Goal: Transaction & Acquisition: Register for event/course

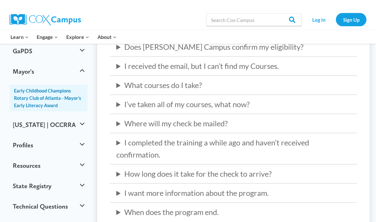
scroll to position [199, 0]
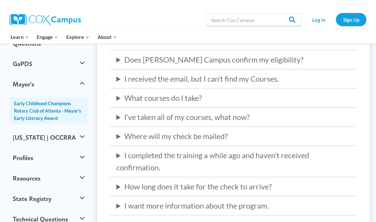
click at [165, 96] on summary "What courses do I take?" at bounding box center [233, 98] width 234 height 12
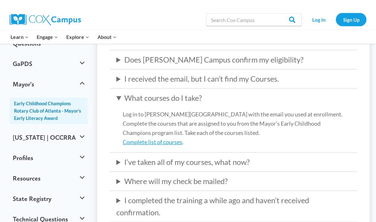
scroll to position [186, 0]
click at [165, 140] on link "Complete list of courses" at bounding box center [153, 141] width 60 height 7
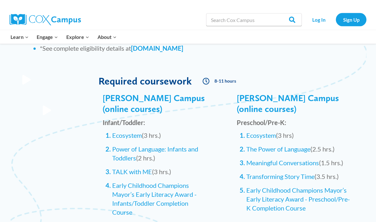
scroll to position [616, 0]
click at [141, 134] on link "Ecosystem" at bounding box center [127, 135] width 30 height 8
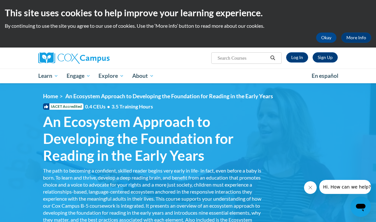
click at [295, 58] on link "Log In" at bounding box center [297, 57] width 22 height 10
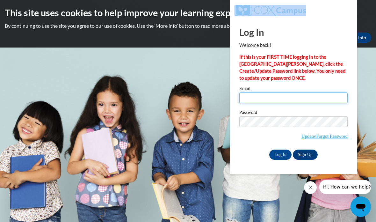
click at [250, 95] on input "Email" at bounding box center [293, 97] width 108 height 11
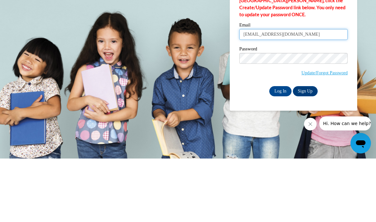
type input "Sherritaevans03@gmail.com"
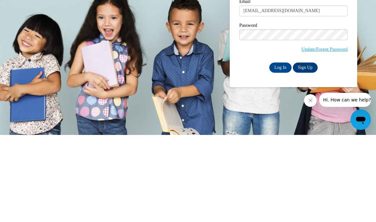
click at [285, 149] on input "Log In" at bounding box center [280, 154] width 22 height 10
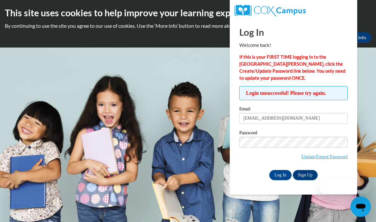
click at [285, 154] on span "Update/Forgot Password" at bounding box center [293, 150] width 108 height 26
click at [282, 173] on input "Log In" at bounding box center [280, 175] width 22 height 10
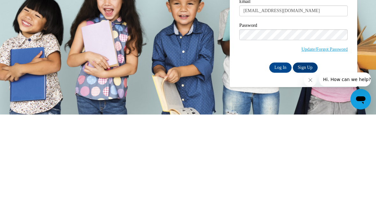
click at [285, 170] on input "Log In" at bounding box center [280, 175] width 22 height 10
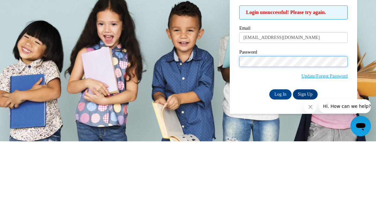
click at [280, 170] on input "Log In" at bounding box center [280, 175] width 22 height 10
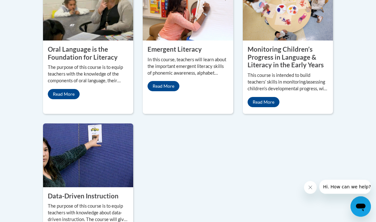
scroll to position [679, 0]
click at [65, 99] on link "Read More" at bounding box center [64, 94] width 32 height 10
click at [68, 34] on img at bounding box center [88, 9] width 90 height 64
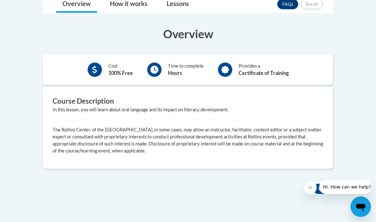
scroll to position [171, 0]
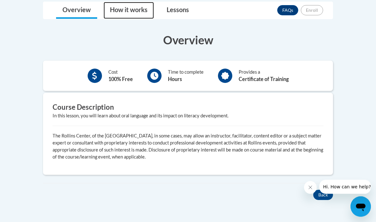
click at [138, 12] on link "How it works" at bounding box center [128, 10] width 50 height 17
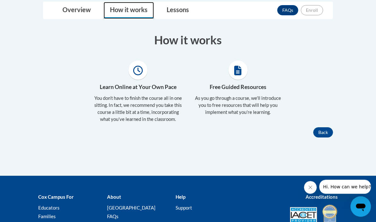
scroll to position [171, 0]
click at [173, 13] on link "Lessons" at bounding box center [177, 10] width 35 height 17
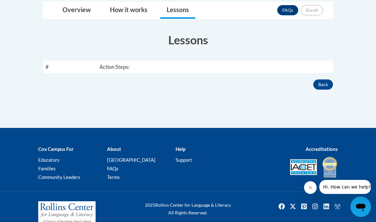
click at [226, 66] on th "Action Steps:" at bounding box center [215, 66] width 236 height 12
click at [181, 67] on th "Action Steps:" at bounding box center [215, 66] width 236 height 12
click at [326, 86] on button "Back" at bounding box center [323, 84] width 20 height 10
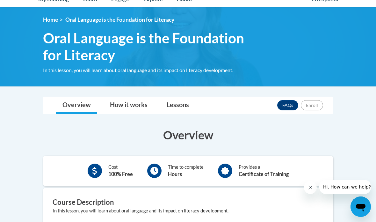
scroll to position [76, 0]
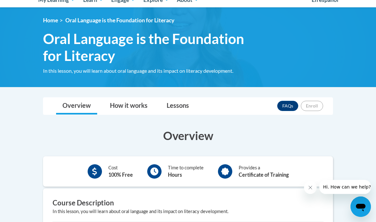
click at [71, 16] on img at bounding box center [188, 47] width 376 height 80
click at [309, 99] on div "FAQs Enroll" at bounding box center [300, 105] width 46 height 17
click at [184, 105] on link "Lessons" at bounding box center [177, 105] width 35 height 17
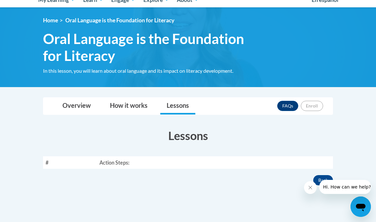
click at [273, 161] on th "Action Steps:" at bounding box center [215, 162] width 236 height 12
click at [276, 160] on th "Action Steps:" at bounding box center [215, 162] width 236 height 12
click at [289, 106] on link "FAQs" at bounding box center [287, 106] width 21 height 10
click at [178, 70] on div "In this lesson, you will learn about oral language and its impact on literacy d…" at bounding box center [153, 70] width 220 height 7
click at [178, 69] on div "In this lesson, you will learn about oral language and its impact on literacy d…" at bounding box center [153, 70] width 220 height 7
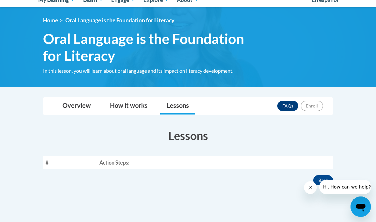
click at [191, 133] on h3 "Lessons" at bounding box center [188, 135] width 290 height 16
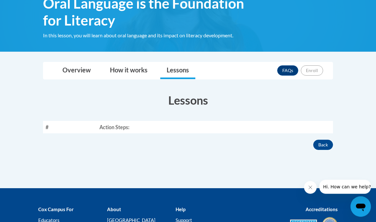
scroll to position [111, 0]
click at [65, 121] on th "#" at bounding box center [70, 127] width 54 height 12
click at [67, 119] on section "Lessons # Action Steps:" at bounding box center [187, 112] width 299 height 41
click at [184, 67] on link "Lessons" at bounding box center [177, 70] width 35 height 17
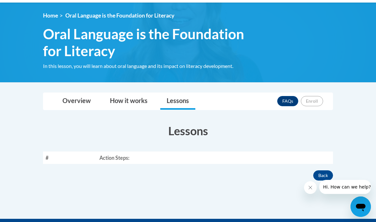
scroll to position [68, 0]
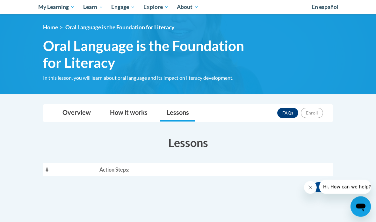
click at [52, 27] on link "Home" at bounding box center [50, 27] width 15 height 7
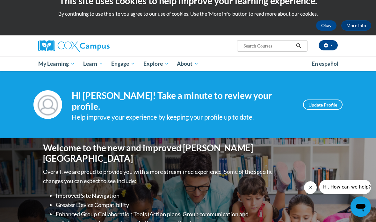
scroll to position [20, 0]
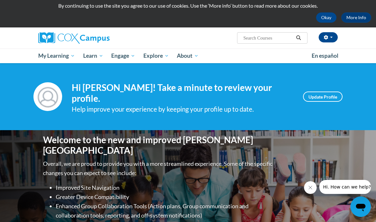
click at [324, 93] on link "Update Profile" at bounding box center [322, 96] width 39 height 10
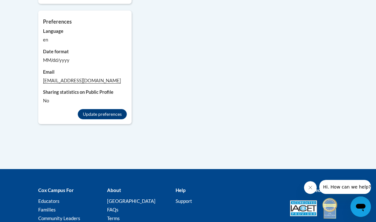
scroll to position [660, 0]
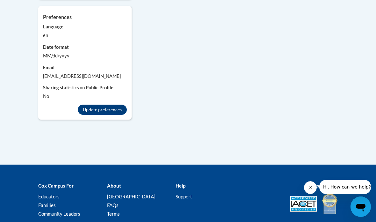
click at [105, 106] on button "Update preferences" at bounding box center [102, 109] width 49 height 10
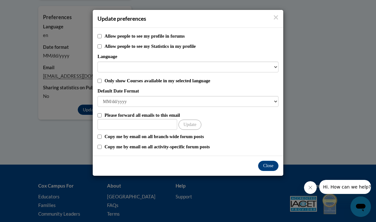
click at [267, 165] on button "Close" at bounding box center [268, 165] width 20 height 10
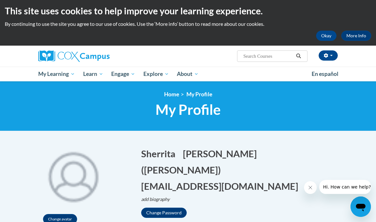
scroll to position [1, 0]
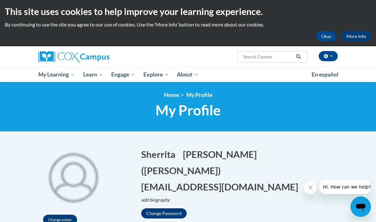
click at [0, 0] on span "All Courses" at bounding box center [0, 0] width 0 height 0
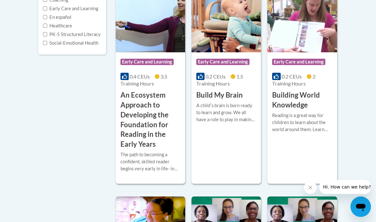
scroll to position [181, 0]
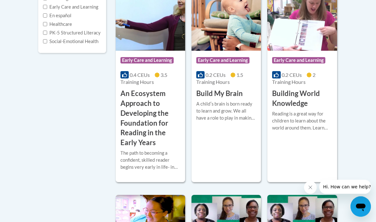
click at [161, 130] on h3 "An Ecosystem Approach to Developing the Foundation for Reading in the Early Yea…" at bounding box center [150, 118] width 60 height 59
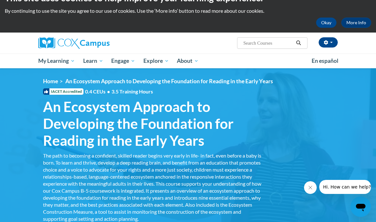
scroll to position [16, 0]
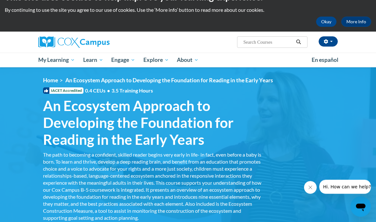
click at [238, 177] on div "The path to becoming a confident, skilled reader begins very early in life- in …" at bounding box center [153, 186] width 220 height 70
click at [248, 151] on div "The path to becoming a confident, skilled reader begins very early in life- in …" at bounding box center [153, 186] width 220 height 70
click at [96, 89] on span "0.4 CEUs • 3.5 Training Hours" at bounding box center [119, 90] width 68 height 7
click at [72, 76] on img at bounding box center [188, 150] width 376 height 166
click at [89, 76] on img at bounding box center [188, 150] width 376 height 166
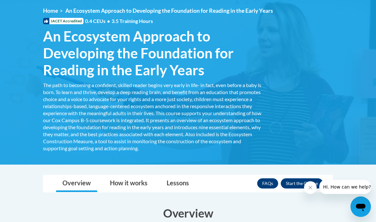
scroll to position [94, 0]
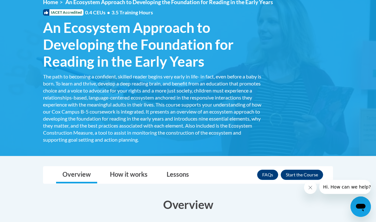
click at [305, 173] on button "Enroll" at bounding box center [301, 174] width 42 height 10
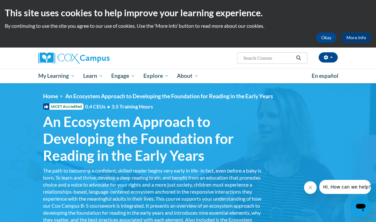
scroll to position [119, 0]
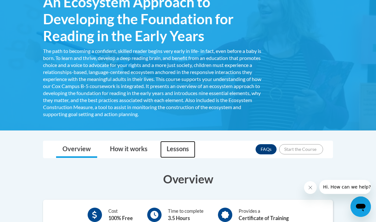
click at [183, 148] on link "Lessons" at bounding box center [177, 149] width 35 height 17
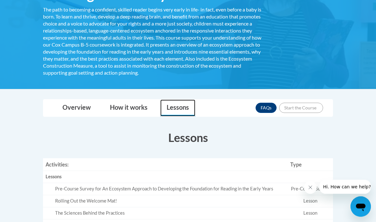
scroll to position [168, 0]
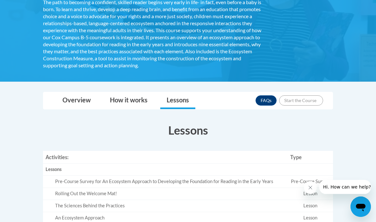
click at [307, 94] on div "FAQs Enroll" at bounding box center [288, 100] width 67 height 17
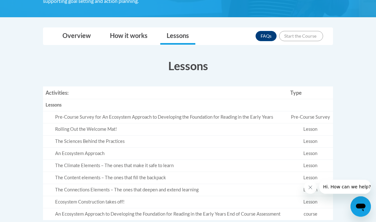
scroll to position [235, 0]
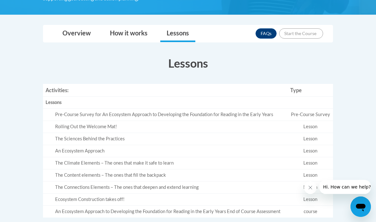
click at [317, 145] on td "Lesson" at bounding box center [309, 151] width 45 height 12
click at [65, 147] on div "An Ecosystem Approach" at bounding box center [170, 150] width 230 height 7
click at [363, 203] on icon "Open messaging window" at bounding box center [360, 206] width 11 height 11
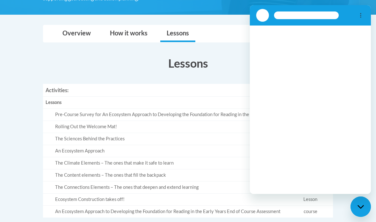
scroll to position [0, 0]
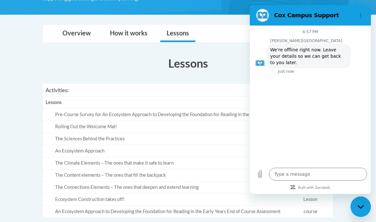
type textarea "x"
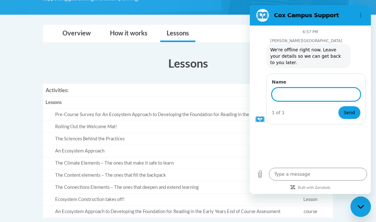
click at [238, 45] on div "Toggle navigation Overview How it works Lessons Resources FAQs Enroll Overview …" at bounding box center [187, 129] width 299 height 209
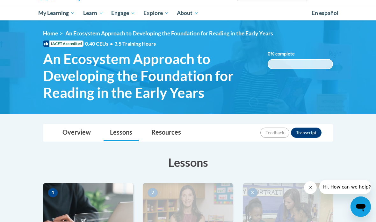
scroll to position [61, 0]
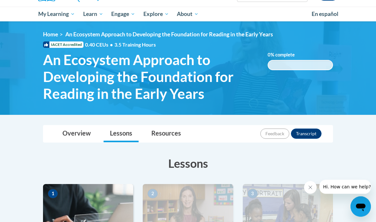
click at [116, 140] on link "Lessons" at bounding box center [120, 133] width 35 height 17
click at [85, 197] on img at bounding box center [88, 216] width 90 height 64
click at [97, 206] on img at bounding box center [88, 216] width 90 height 64
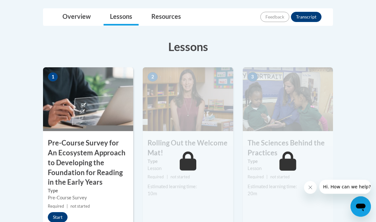
scroll to position [179, 0]
click at [57, 212] on button "Start" at bounding box center [58, 216] width 20 height 10
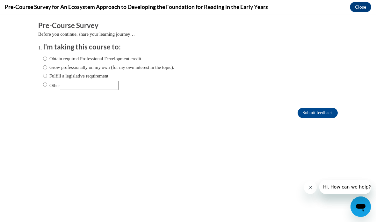
scroll to position [0, 0]
click at [44, 56] on input "Obtain required Professional Development credit." at bounding box center [45, 58] width 4 height 7
radio input "true"
click at [317, 115] on input "Submit feedback" at bounding box center [317, 113] width 40 height 10
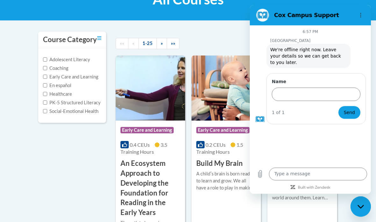
scroll to position [115, 0]
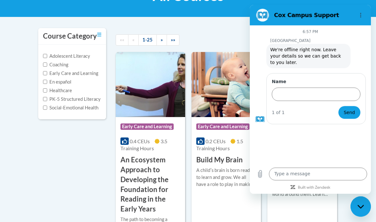
click at [164, 174] on h3 "An Ecosystem Approach to Developing the Foundation for Reading in the Early Yea…" at bounding box center [150, 184] width 60 height 59
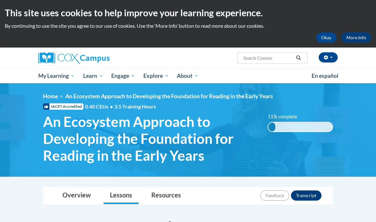
click at [160, 98] on span "An Ecosystem Approach to Developing the Foundation for Reading in the Early Yea…" at bounding box center [169, 96] width 208 height 7
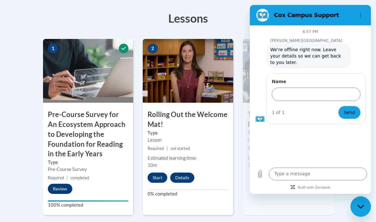
scroll to position [210, 0]
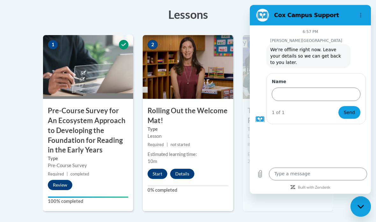
click at [210, 154] on div "Estimated learning time:" at bounding box center [187, 154] width 81 height 7
click at [157, 170] on button "Start" at bounding box center [157, 174] width 20 height 10
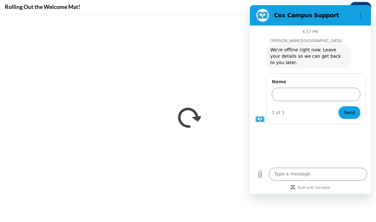
scroll to position [0, 0]
click at [356, 14] on button "Options menu" at bounding box center [360, 15] width 13 height 13
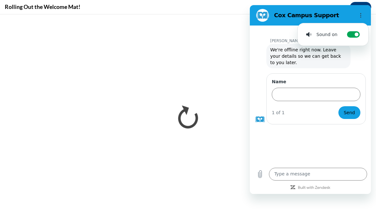
scroll to position [236, 0]
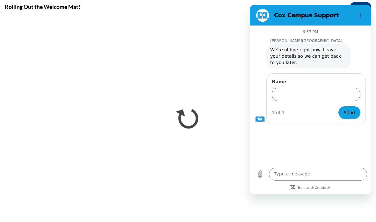
click at [330, 189] on icon "Built with Zendesk: Visit the Zendesk website in a new tab" at bounding box center [314, 188] width 32 height 4
click at [374, 11] on div "Rolling Out the Welcome Mat! Close" at bounding box center [188, 7] width 376 height 14
click at [369, 46] on div "Cox Campus says: We're offline right now. Leave your details so we can get back…" at bounding box center [313, 55] width 116 height 25
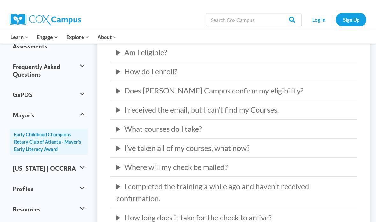
scroll to position [155, 0]
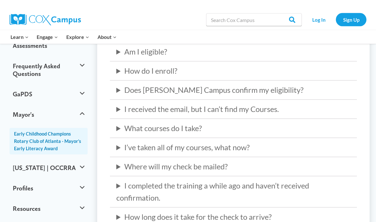
click at [337, 124] on summary "What courses do I take?" at bounding box center [233, 128] width 234 height 12
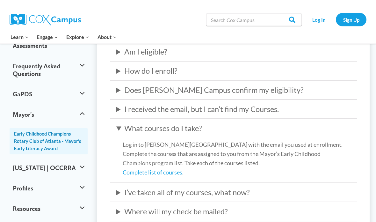
scroll to position [156, 0]
click at [173, 170] on link "Complete list of courses" at bounding box center [153, 171] width 60 height 7
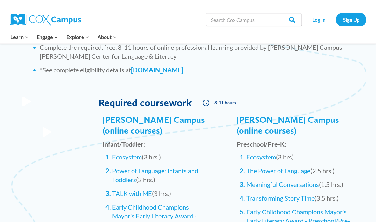
scroll to position [594, 0]
click at [130, 159] on link "Ecosystem" at bounding box center [127, 157] width 30 height 8
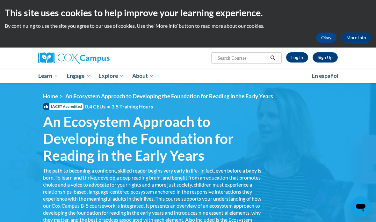
click at [272, 57] on icon "Search" at bounding box center [273, 57] width 6 height 5
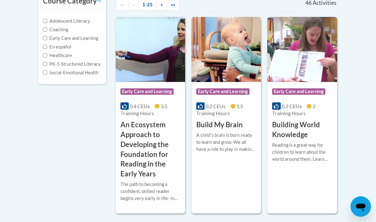
scroll to position [151, 0]
click at [155, 101] on div "Course Category: Early Care and Learning 0.4 CEUs 3.5 Training Hours COURSE An …" at bounding box center [150, 130] width 69 height 97
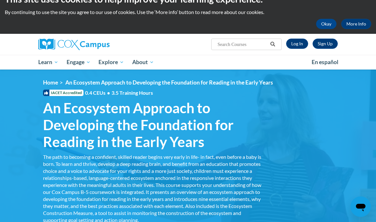
scroll to position [20, 0]
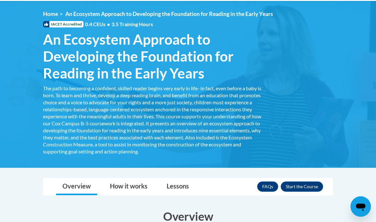
click at [301, 183] on button "Enroll" at bounding box center [301, 186] width 42 height 10
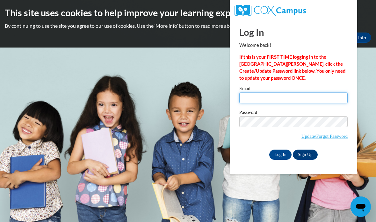
click at [262, 97] on input "Email" at bounding box center [293, 97] width 108 height 11
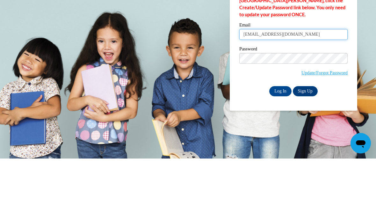
type input "[EMAIL_ADDRESS][DOMAIN_NAME]"
click at [265, 110] on label "Password" at bounding box center [293, 113] width 108 height 6
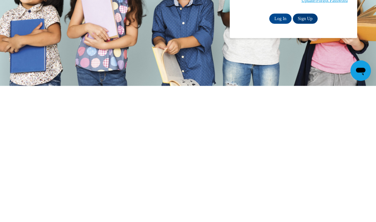
click at [283, 149] on input "Log In" at bounding box center [280, 154] width 22 height 10
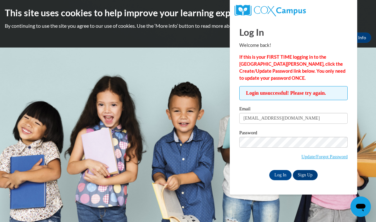
click at [280, 177] on input "Log In" at bounding box center [280, 175] width 22 height 10
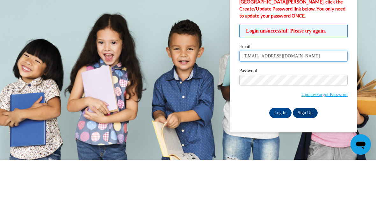
click at [286, 113] on input "[EMAIL_ADDRESS][DOMAIN_NAME]" at bounding box center [293, 118] width 108 height 11
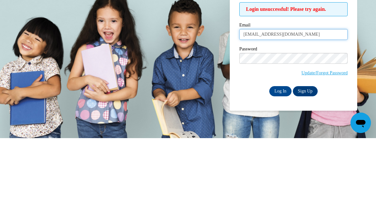
click at [287, 113] on input "[EMAIL_ADDRESS][DOMAIN_NAME]" at bounding box center [293, 118] width 108 height 11
click at [283, 113] on input "[EMAIL_ADDRESS][DOMAIN_NAME]" at bounding box center [293, 118] width 108 height 11
click at [288, 113] on input "[EMAIL_ADDRESS][DOMAIN_NAME]" at bounding box center [293, 118] width 108 height 11
type input "[EMAIL_ADDRESS][DOMAIN_NAME]"
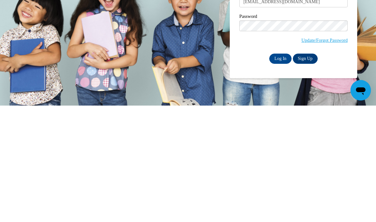
click at [278, 170] on input "Log In" at bounding box center [280, 175] width 22 height 10
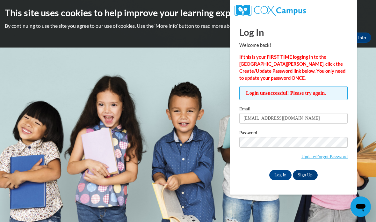
click at [279, 170] on input "Log In" at bounding box center [280, 175] width 22 height 10
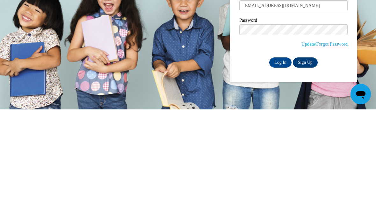
click at [283, 170] on input "Log In" at bounding box center [280, 175] width 22 height 10
click at [282, 175] on input "Log In" at bounding box center [280, 175] width 22 height 10
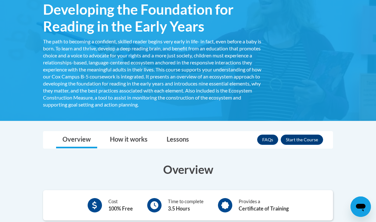
scroll to position [129, 0]
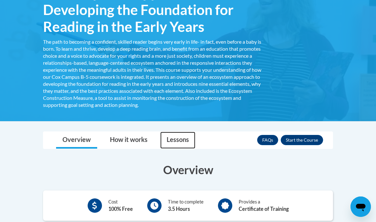
click at [174, 145] on link "Lessons" at bounding box center [177, 139] width 35 height 17
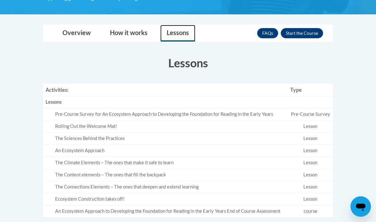
scroll to position [249, 0]
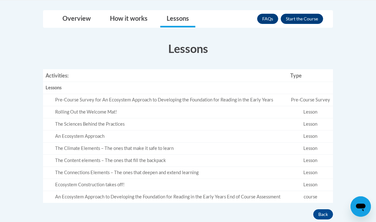
click at [315, 132] on td "Lesson" at bounding box center [309, 136] width 45 height 12
click at [313, 133] on td "Lesson" at bounding box center [309, 136] width 45 height 12
click at [315, 133] on td "Lesson" at bounding box center [309, 136] width 45 height 12
click at [316, 131] on td "Lesson" at bounding box center [309, 136] width 45 height 12
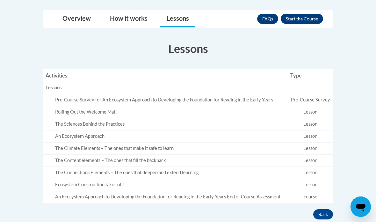
click at [148, 133] on div "An Ecosystem Approach" at bounding box center [170, 136] width 230 height 7
click at [313, 133] on td "Lesson" at bounding box center [309, 136] width 45 height 12
click at [314, 130] on td "Lesson" at bounding box center [309, 136] width 45 height 12
click at [305, 16] on button "Enroll" at bounding box center [301, 19] width 42 height 10
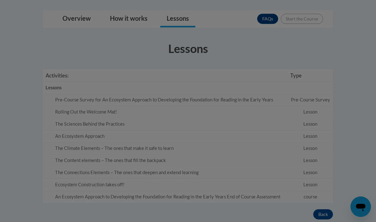
scroll to position [0, 0]
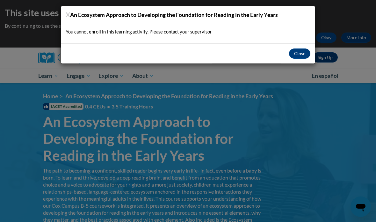
click at [300, 51] on button "Close" at bounding box center [299, 53] width 21 height 10
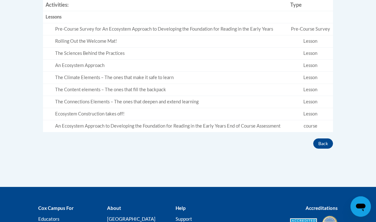
scroll to position [320, 0]
click at [323, 143] on button "Back" at bounding box center [323, 143] width 20 height 10
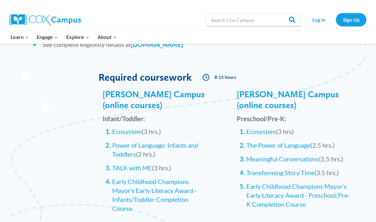
click at [274, 127] on link "Ecosystem" at bounding box center [261, 131] width 30 height 8
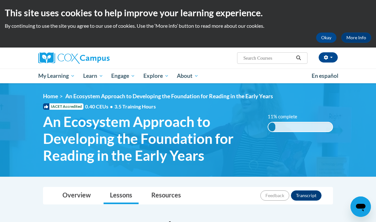
click at [0, 0] on link "Early Care and Learning" at bounding box center [0, 0] width 0 height 0
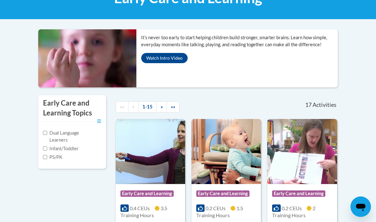
scroll to position [113, 0]
